Goal: Find specific fact: Find specific fact

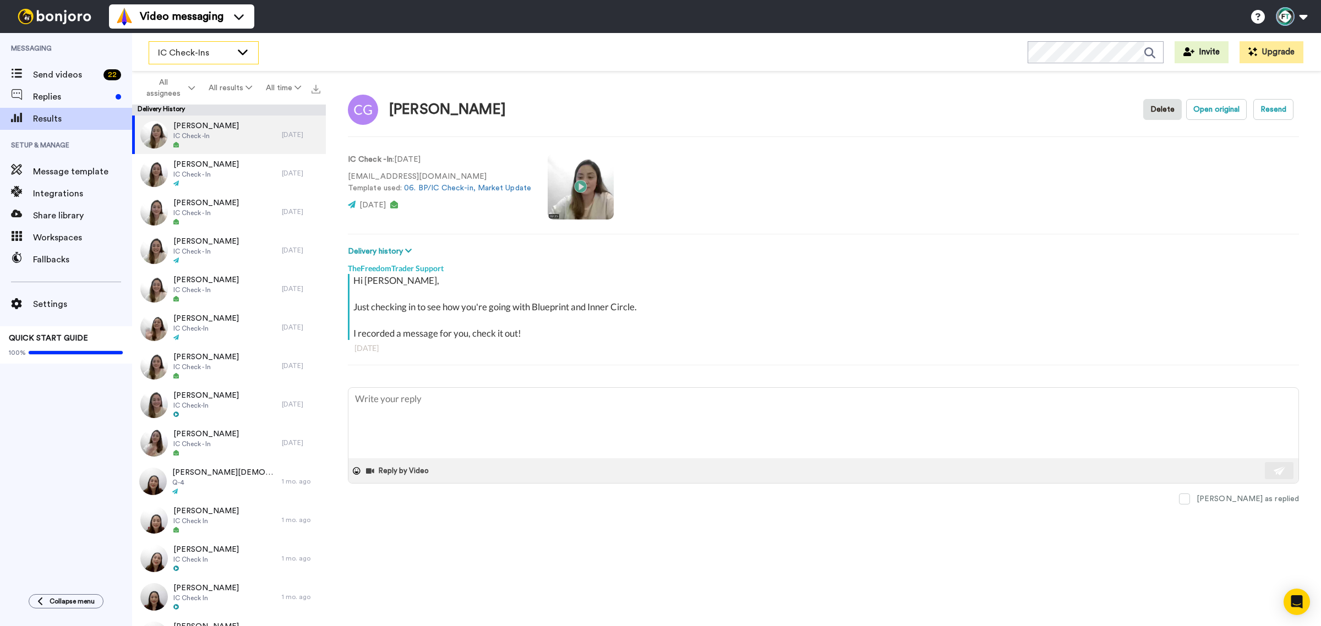
click at [204, 54] on span "IC Check-Ins" at bounding box center [195, 52] width 74 height 13
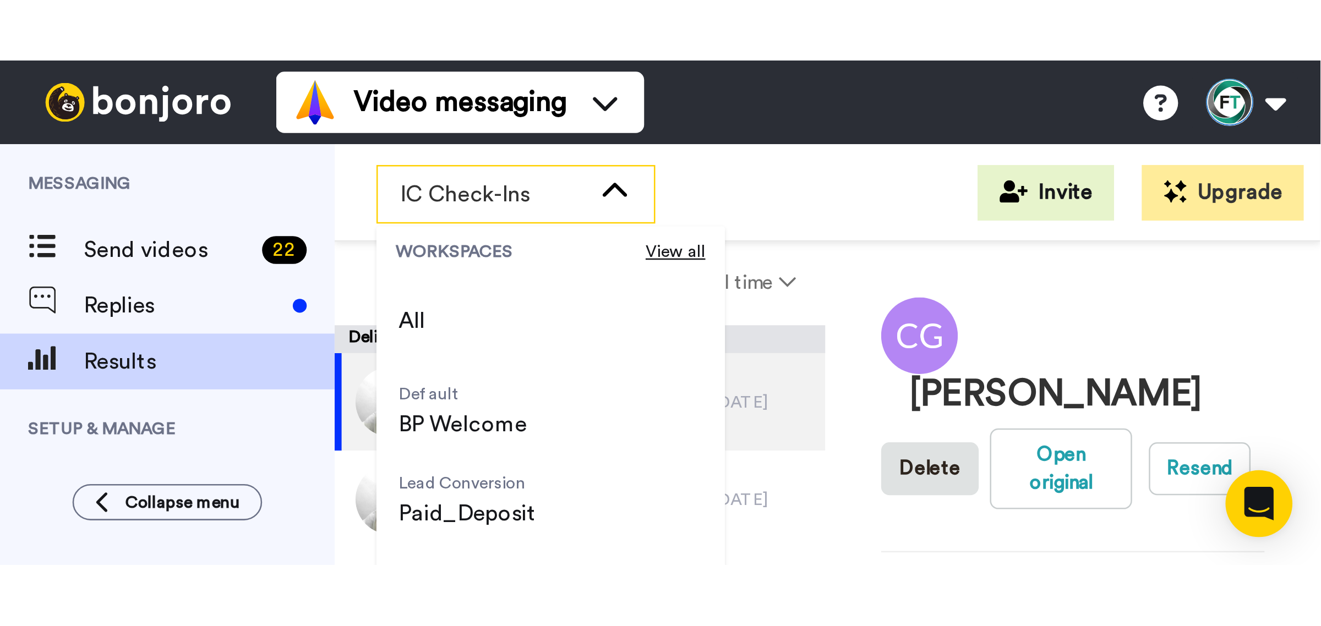
scroll to position [69, 0]
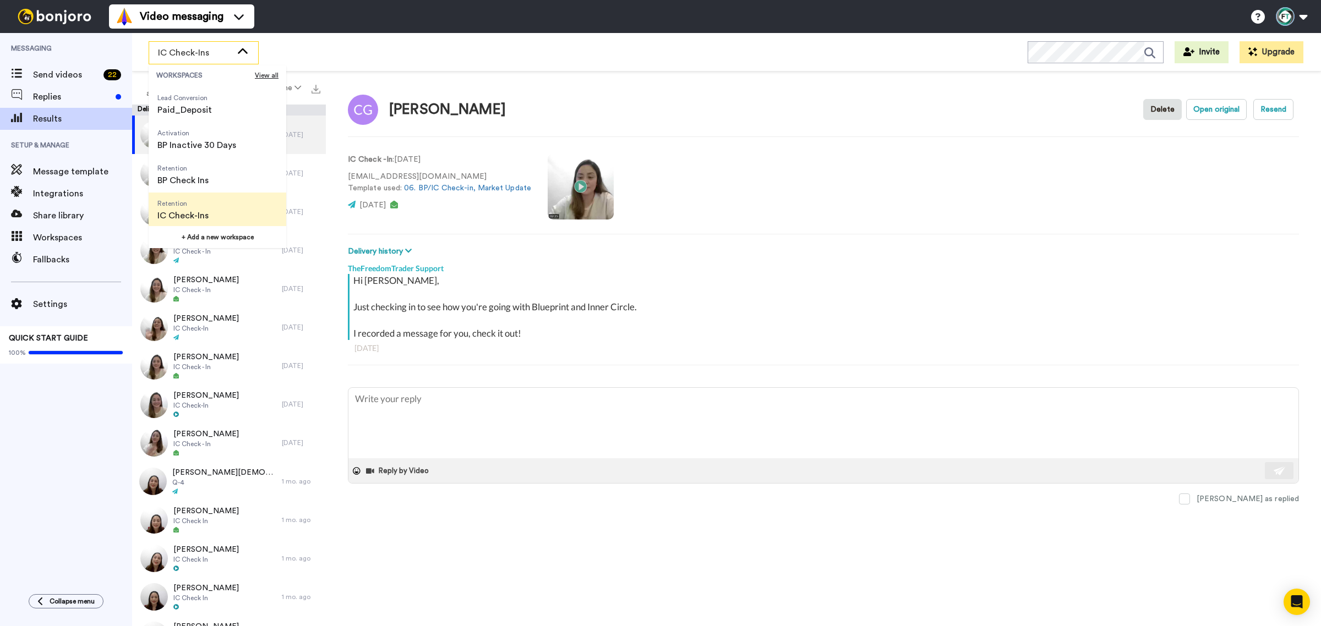
drag, startPoint x: 305, startPoint y: 55, endPoint x: 271, endPoint y: 56, distance: 34.7
click at [306, 55] on div "IC Check-Ins WORKSPACES View all All Default BP Welcome Lead Conversion Paid_De…" at bounding box center [726, 52] width 1189 height 39
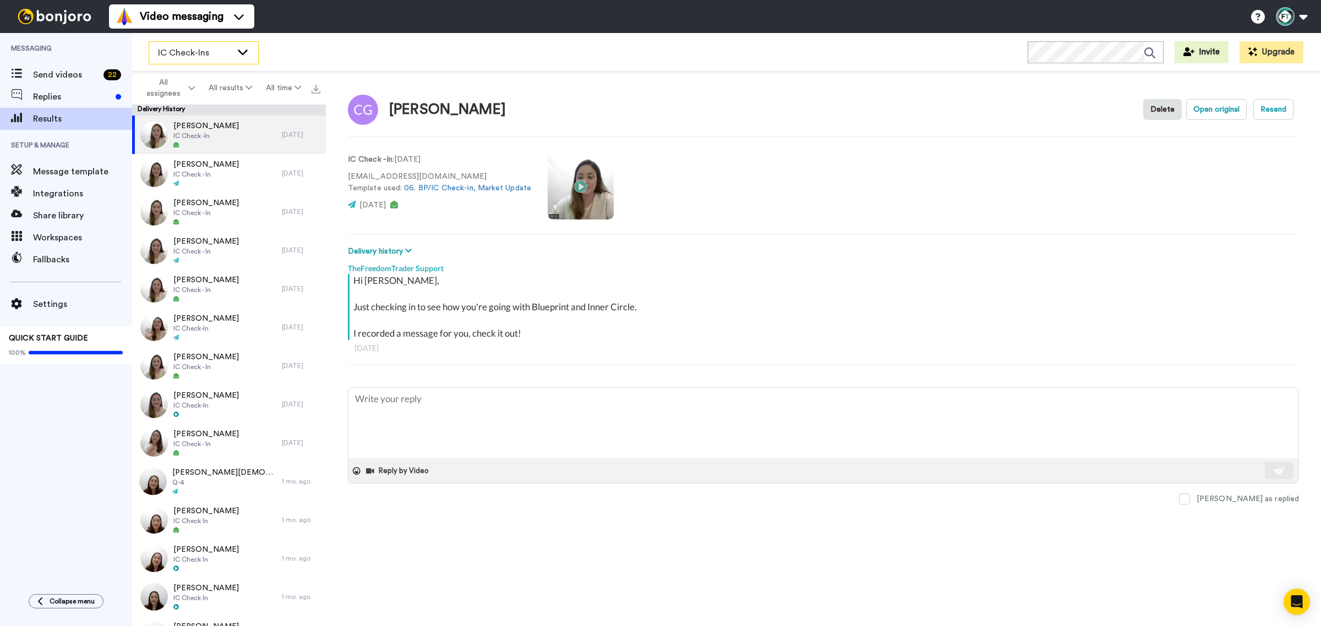
click at [219, 54] on span "IC Check-Ins" at bounding box center [195, 52] width 74 height 13
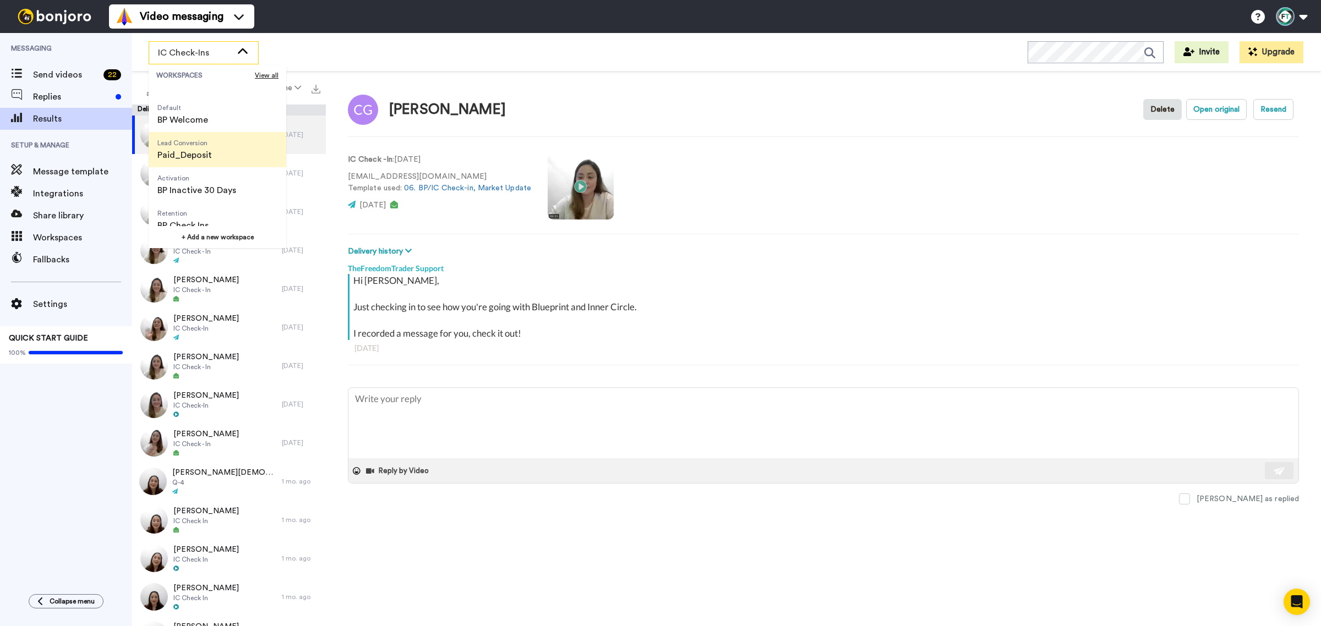
scroll to position [0, 0]
click at [185, 135] on span "Default" at bounding box center [182, 131] width 51 height 9
type textarea "x"
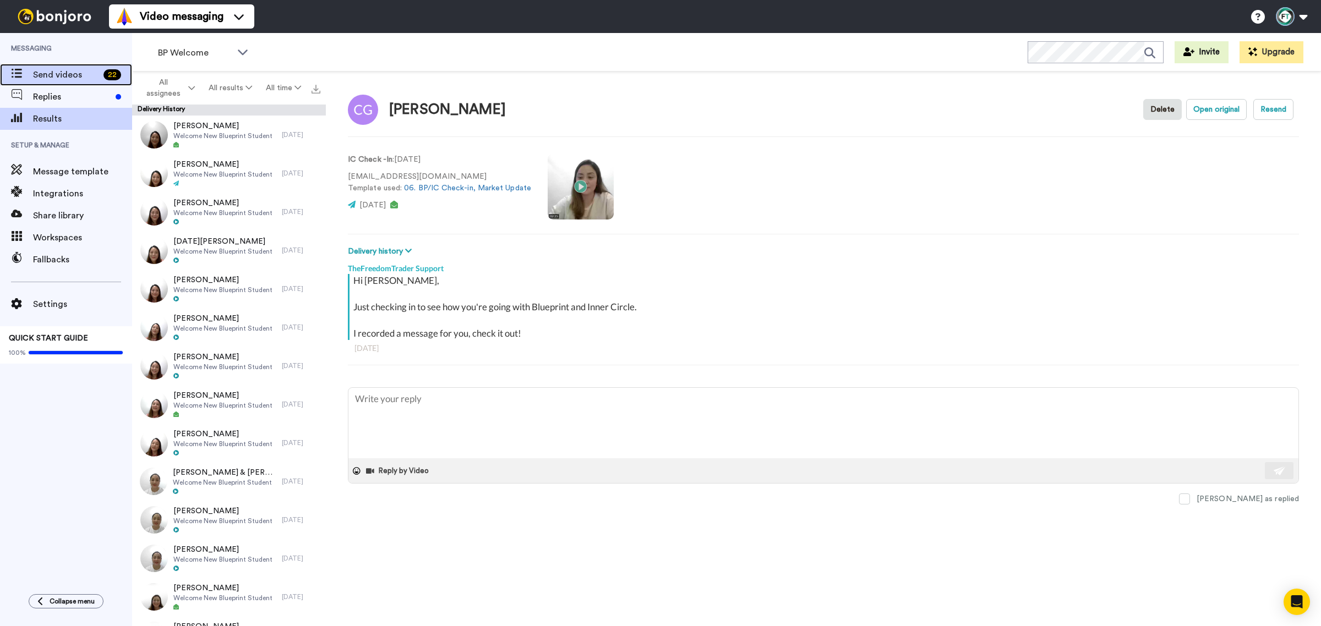
click at [56, 68] on span "Send videos" at bounding box center [66, 74] width 66 height 13
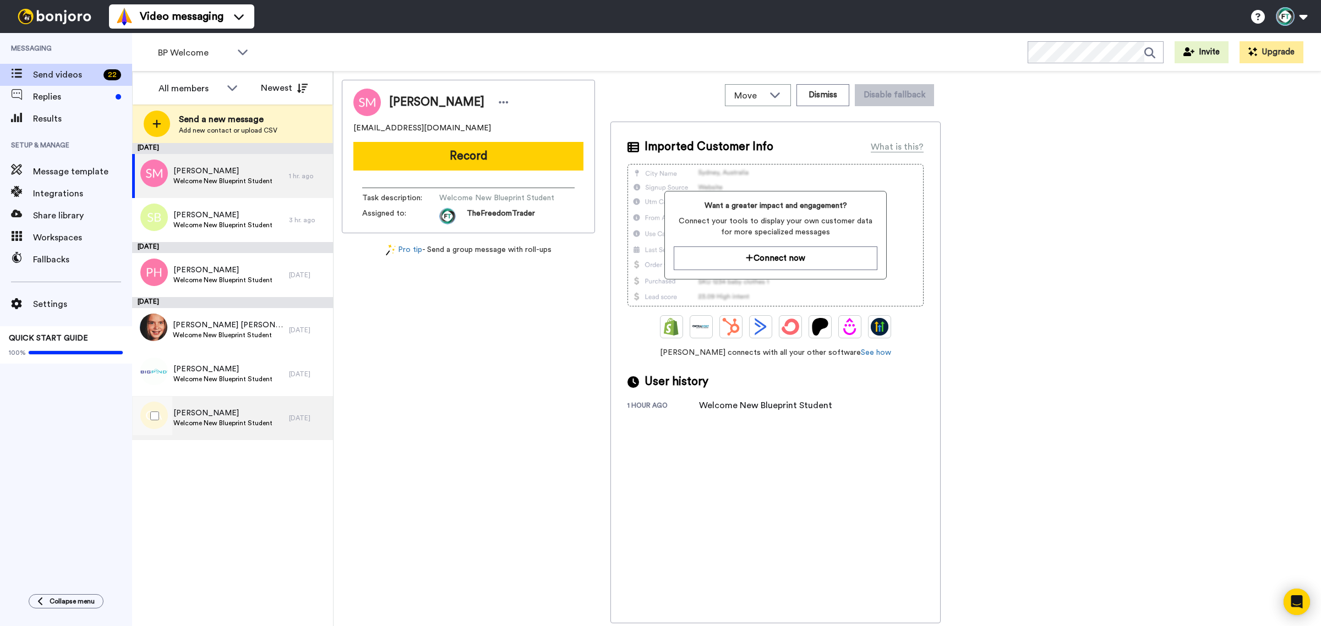
click at [239, 419] on span "Welcome New Blueprint Student" at bounding box center [222, 423] width 99 height 9
click at [435, 96] on span "[PERSON_NAME]" at bounding box center [436, 102] width 95 height 17
copy span "[PERSON_NAME]"
